Goal: Transaction & Acquisition: Purchase product/service

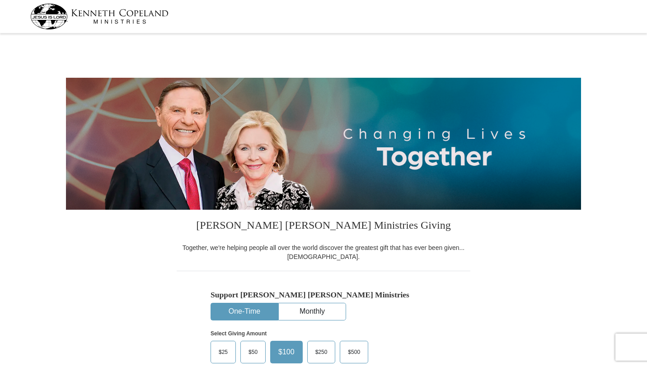
select select "FL"
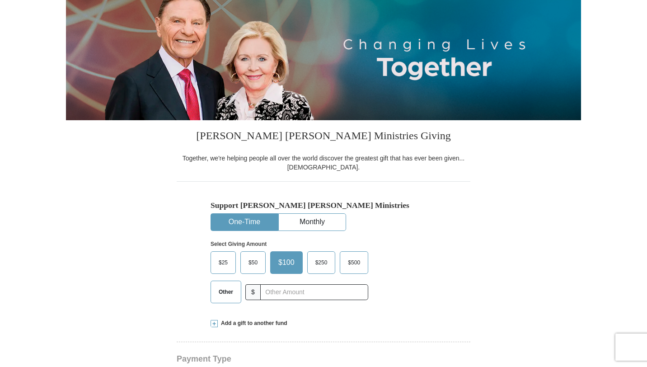
scroll to position [92, 0]
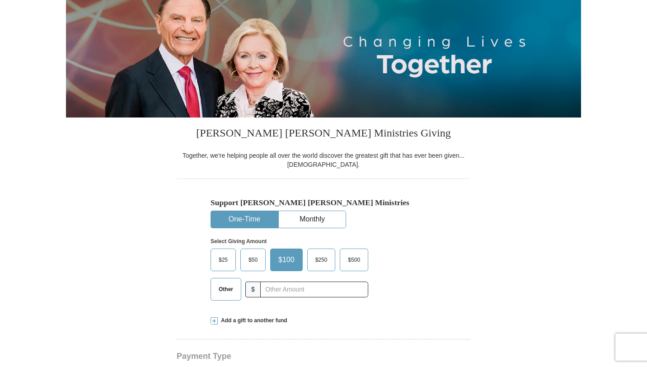
click at [254, 263] on span "$50" at bounding box center [253, 260] width 18 height 14
click at [0, 0] on input "$50" at bounding box center [0, 0] width 0 height 0
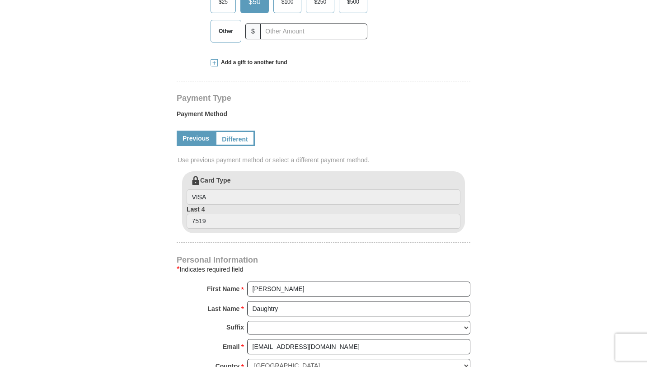
scroll to position [352, 0]
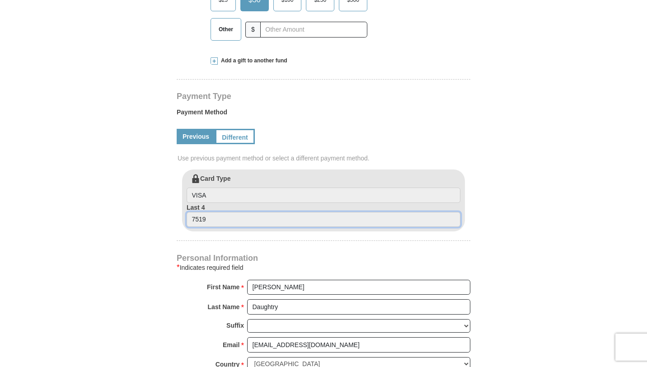
click at [232, 217] on input "7519" at bounding box center [324, 219] width 274 height 15
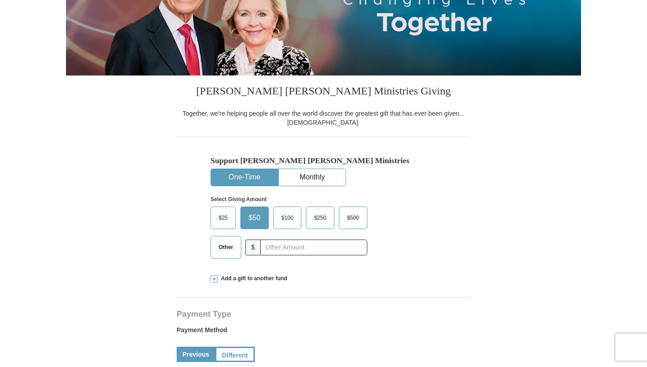
scroll to position [131, 0]
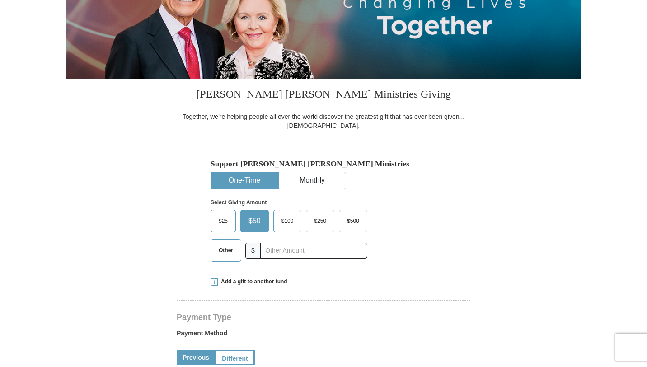
click at [291, 223] on span "$100" at bounding box center [287, 221] width 21 height 14
click at [0, 0] on input "$100" at bounding box center [0, 0] width 0 height 0
click at [254, 222] on span "$50" at bounding box center [253, 221] width 18 height 14
click at [0, 0] on input "$50" at bounding box center [0, 0] width 0 height 0
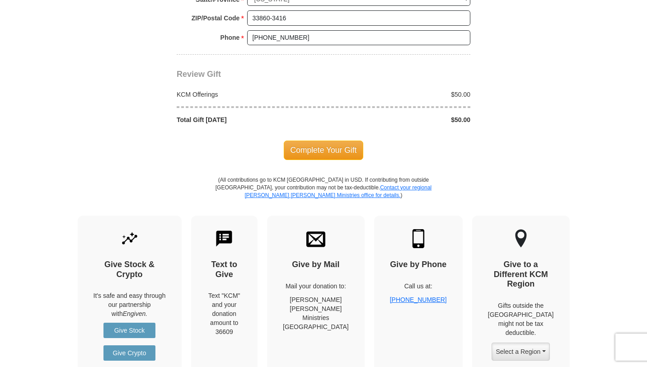
scroll to position [748, 0]
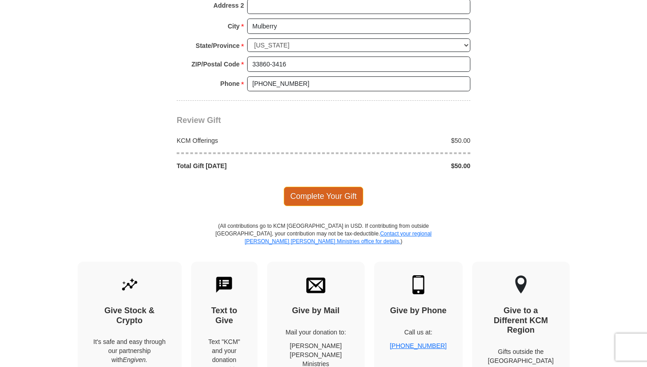
click at [316, 198] on span "Complete Your Gift" at bounding box center [324, 196] width 80 height 19
